Goal: Entertainment & Leisure: Consume media (video, audio)

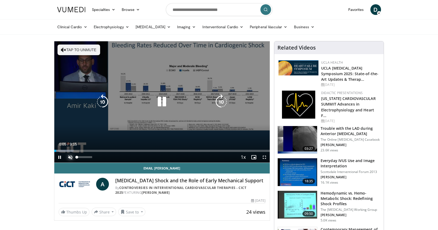
click at [71, 157] on span "Video Player" at bounding box center [70, 157] width 11 height 11
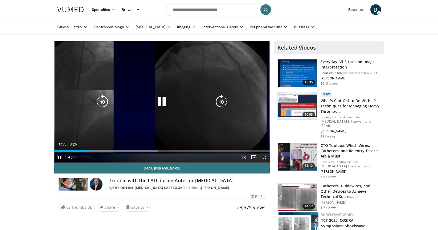
click at [59, 91] on div "10 seconds Tap to unmute" at bounding box center [162, 101] width 216 height 121
click at [159, 102] on icon "Video Player" at bounding box center [161, 101] width 15 height 15
